Goal: Task Accomplishment & Management: Use online tool/utility

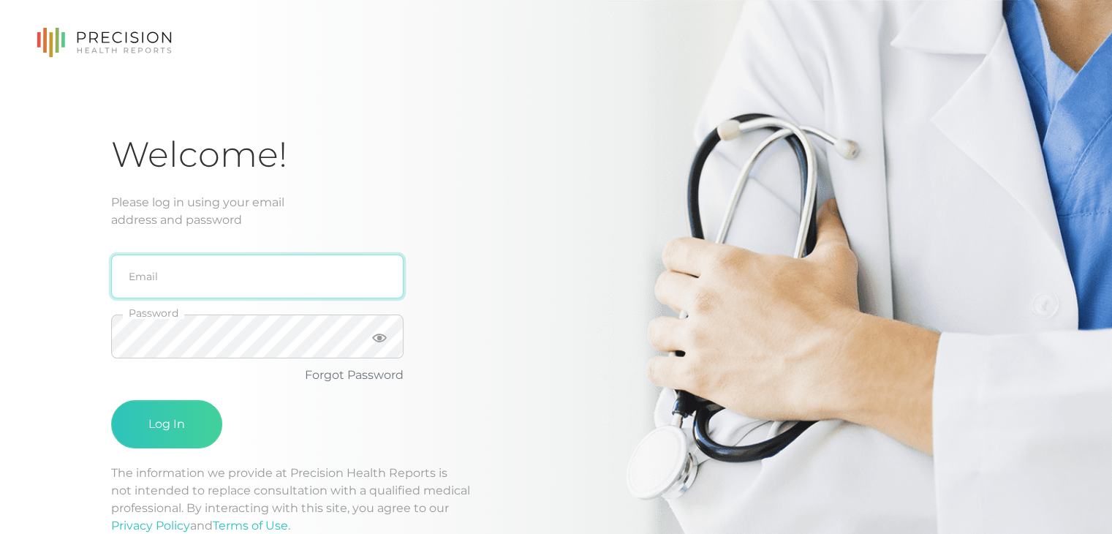
type input "[PERSON_NAME][EMAIL_ADDRESS][DOMAIN_NAME]"
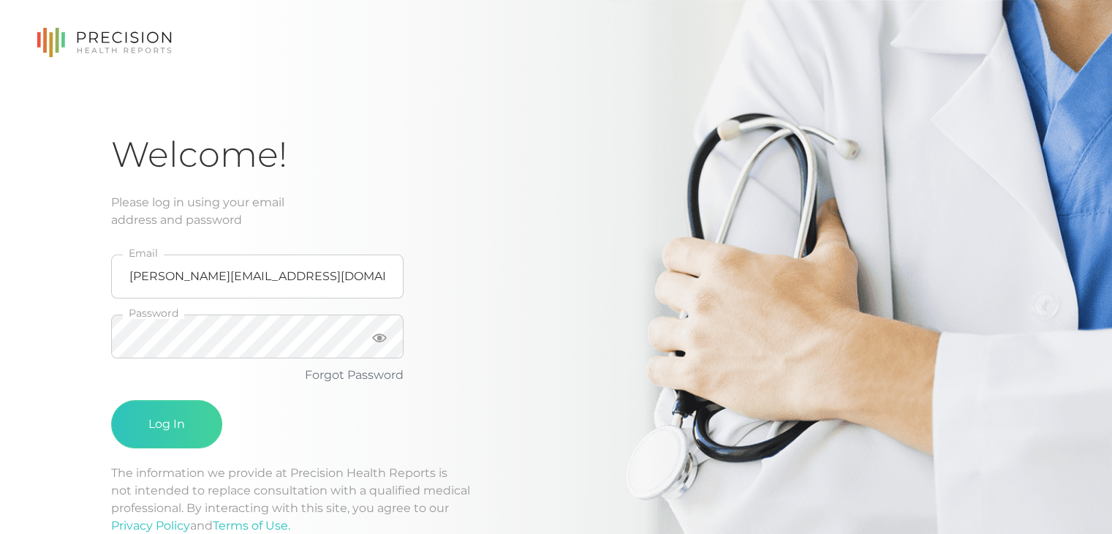
click at [164, 359] on fieldset "Password" at bounding box center [257, 336] width 292 height 60
click at [165, 425] on button "Log In" at bounding box center [166, 424] width 111 height 48
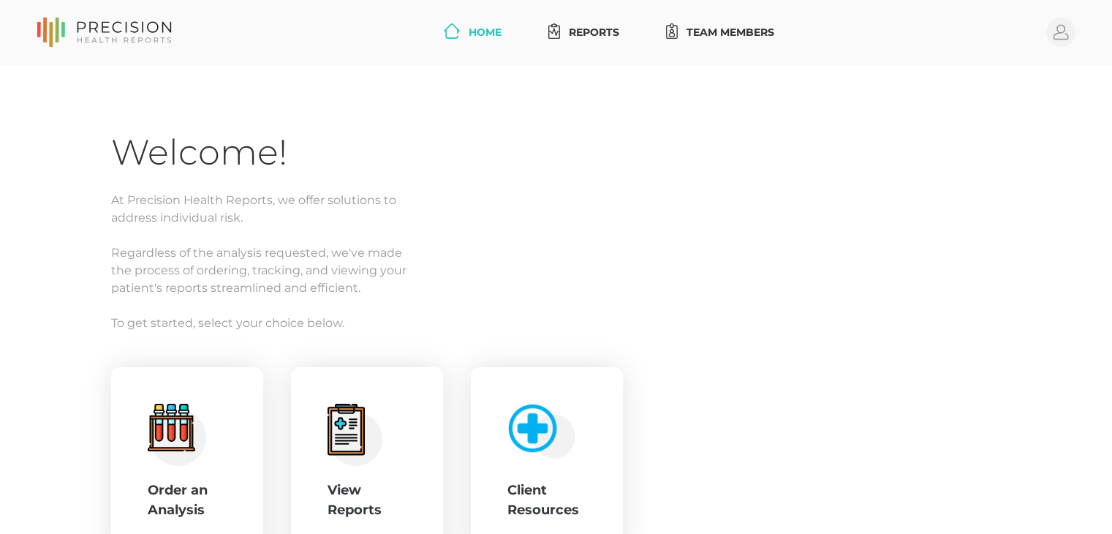
scroll to position [140, 0]
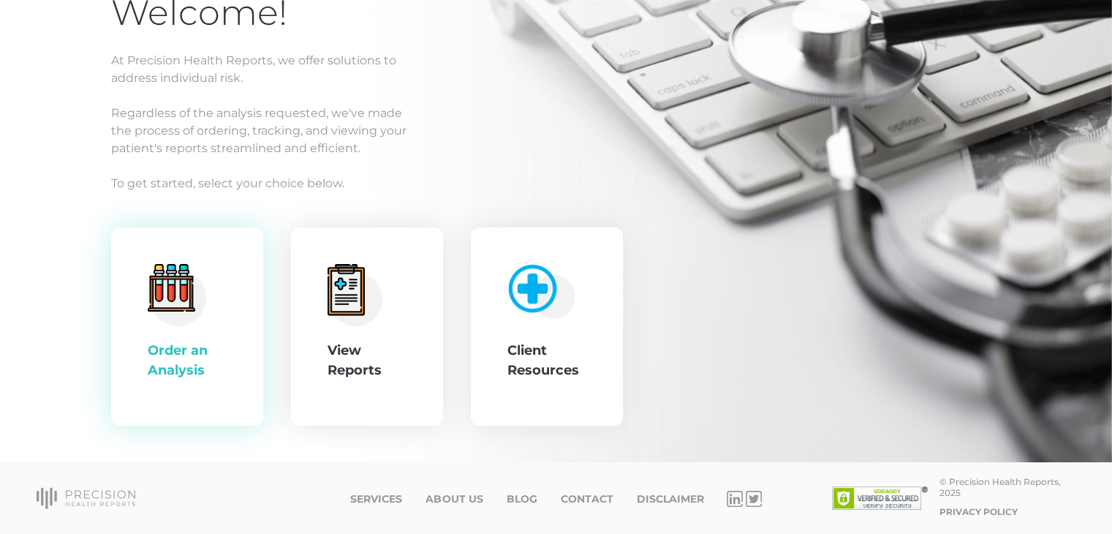
click at [233, 322] on div ".cls-4{fill:#f3f3f3}.cls-5{fill:#e4e4e4}.cls-6{fill:#bbf7ff}.cls-7{fill:#8bf0ff…" at bounding box center [187, 326] width 152 height 199
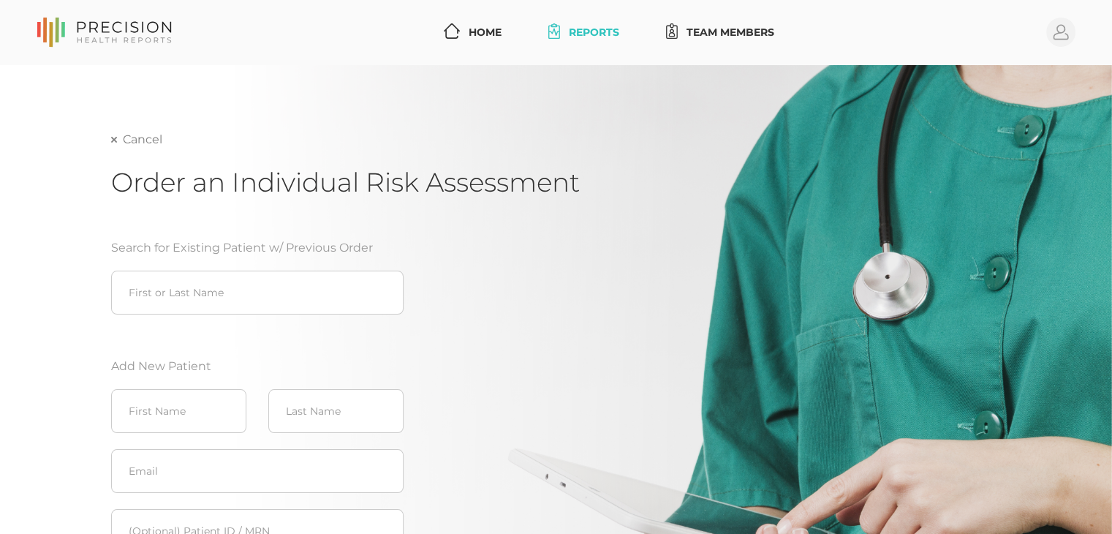
click at [120, 139] on link "Cancel" at bounding box center [136, 139] width 51 height 15
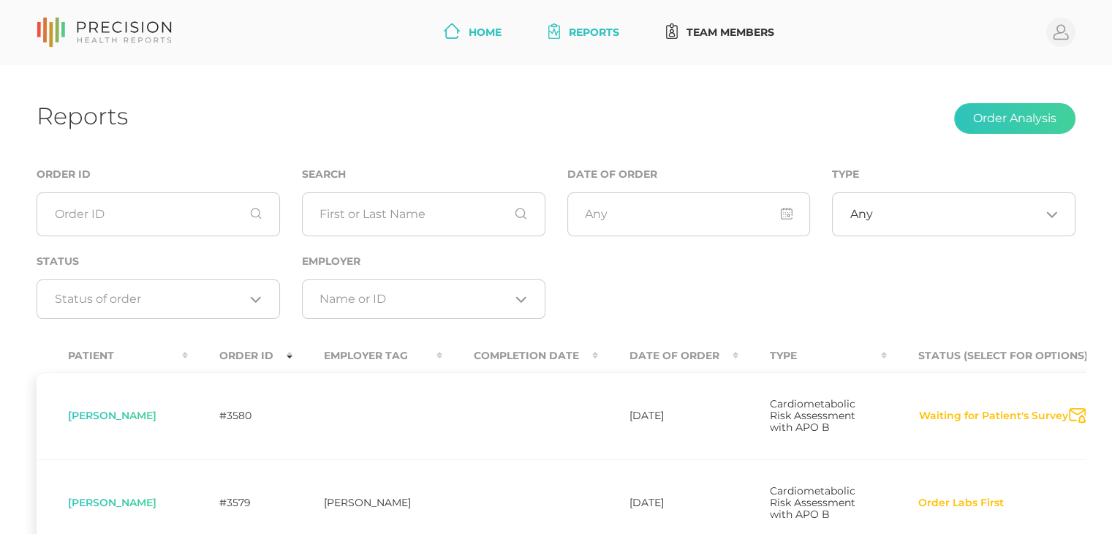
click at [477, 42] on link "Home" at bounding box center [472, 32] width 69 height 27
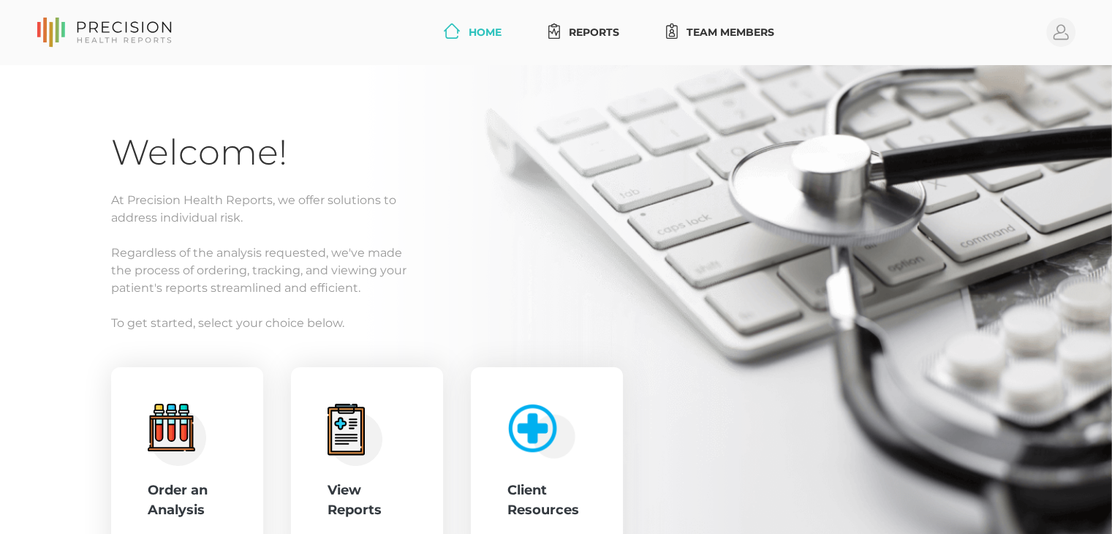
scroll to position [140, 0]
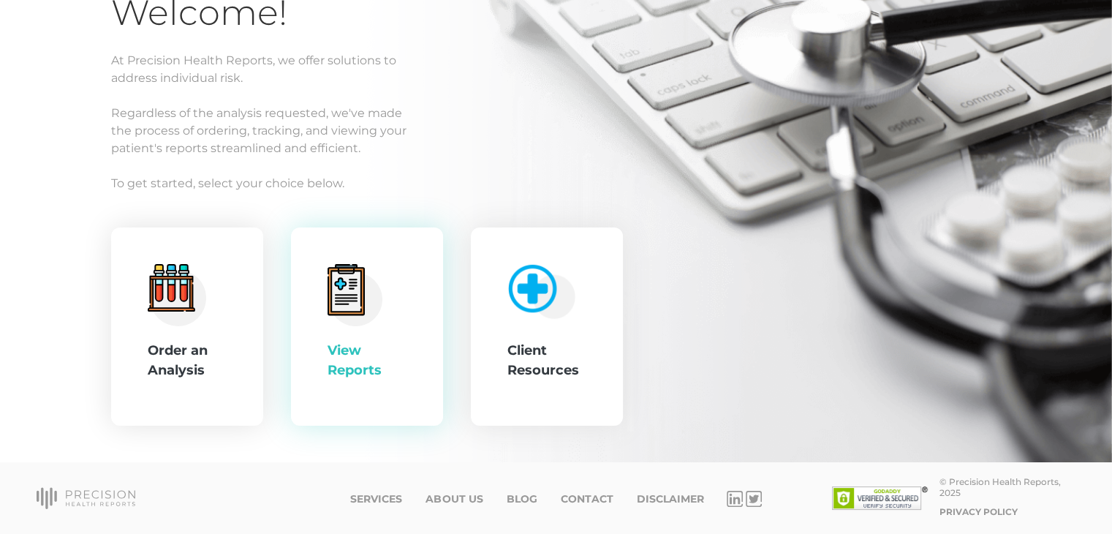
click at [362, 343] on div "View Reports" at bounding box center [367, 360] width 79 height 39
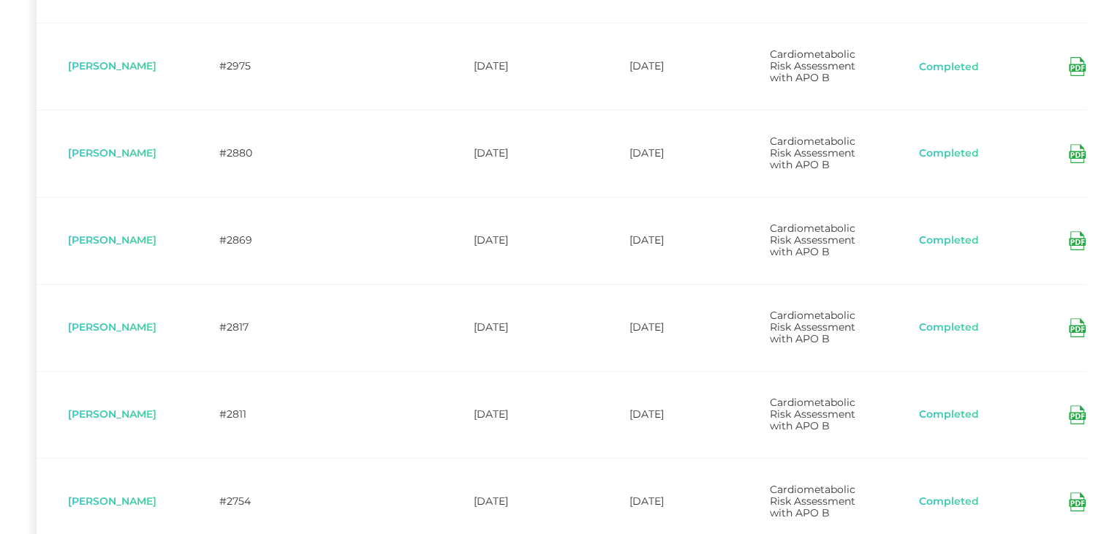
scroll to position [611, 0]
click at [1073, 162] on icon at bounding box center [1077, 152] width 17 height 19
